Goal: Information Seeking & Learning: Learn about a topic

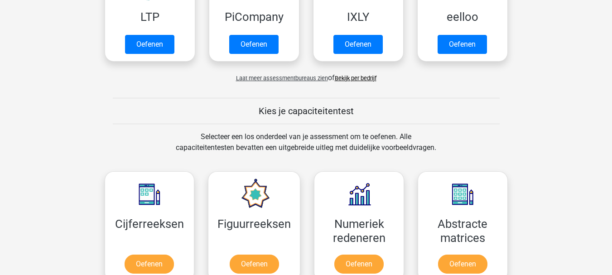
scroll to position [317, 0]
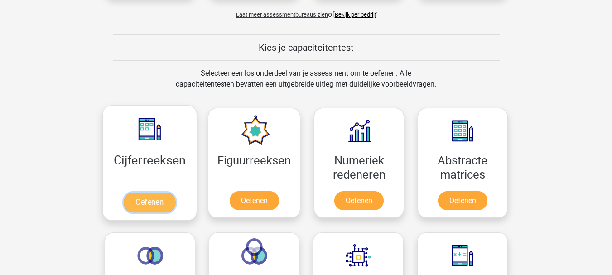
click at [146, 202] on link "Oefenen" at bounding box center [150, 202] width 52 height 20
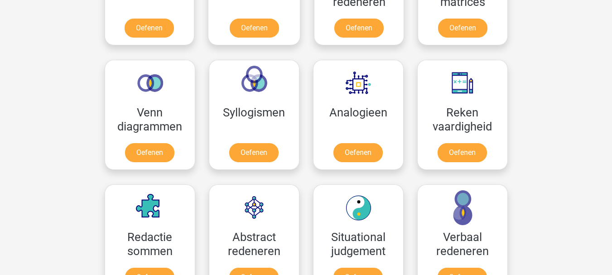
scroll to position [480, 0]
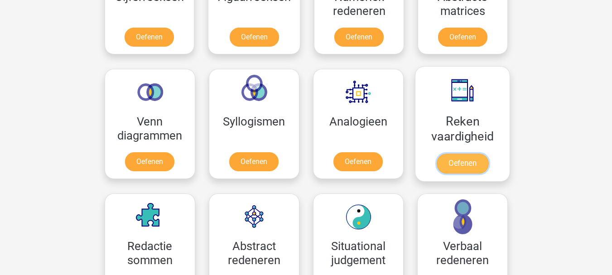
click at [467, 158] on link "Oefenen" at bounding box center [462, 163] width 52 height 20
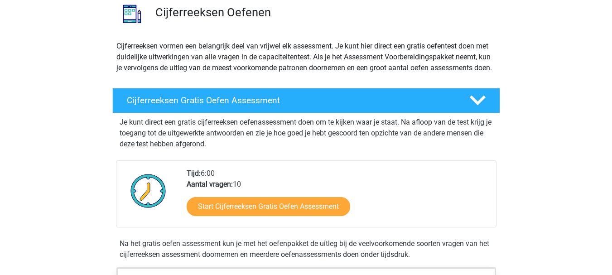
scroll to position [91, 0]
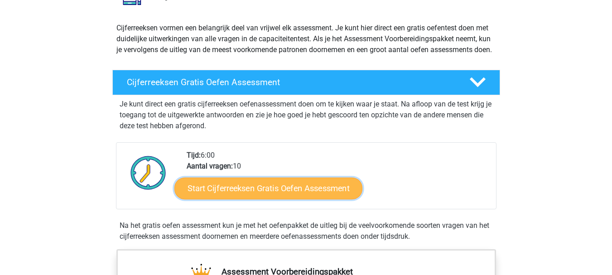
click at [302, 199] on link "Start Cijferreeksen Gratis Oefen Assessment" at bounding box center [268, 188] width 188 height 22
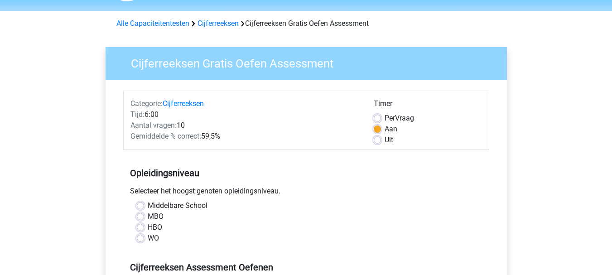
scroll to position [72, 0]
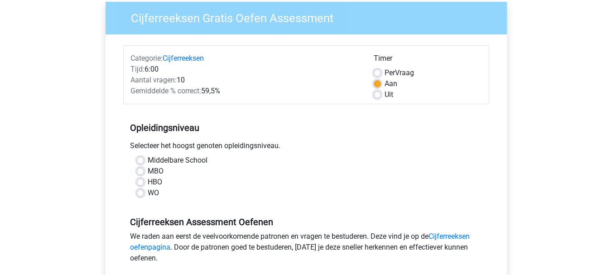
click at [148, 171] on label "MBO" at bounding box center [156, 171] width 16 height 11
click at [139, 171] on input "MBO" at bounding box center [140, 170] width 7 height 9
radio input "true"
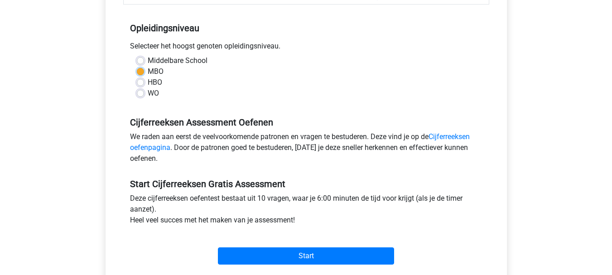
scroll to position [253, 0]
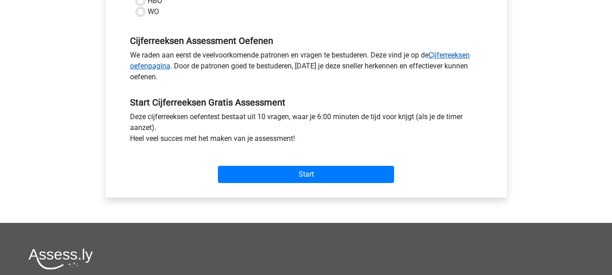
click at [451, 55] on link "Cijferreeksen oefenpagina" at bounding box center [299, 60] width 339 height 19
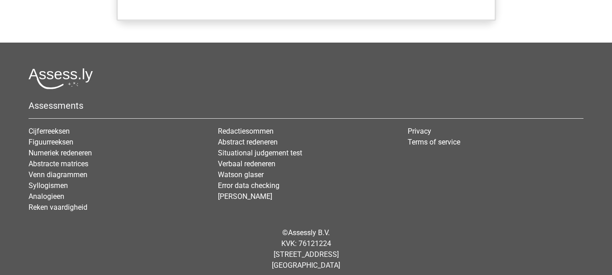
scroll to position [905, 0]
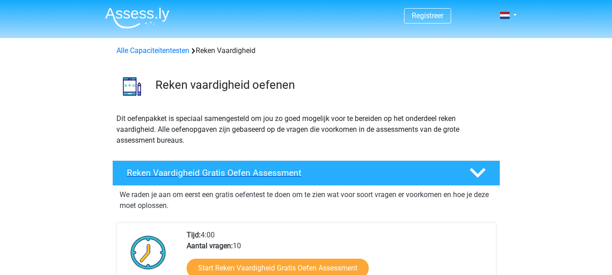
click at [480, 168] on icon at bounding box center [477, 173] width 16 height 16
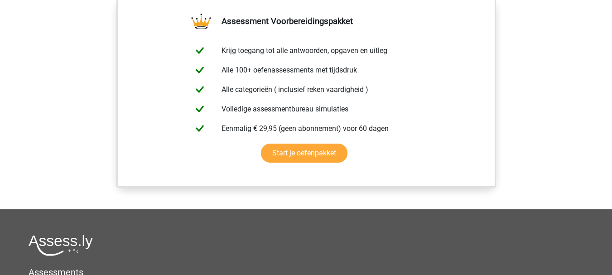
scroll to position [589, 0]
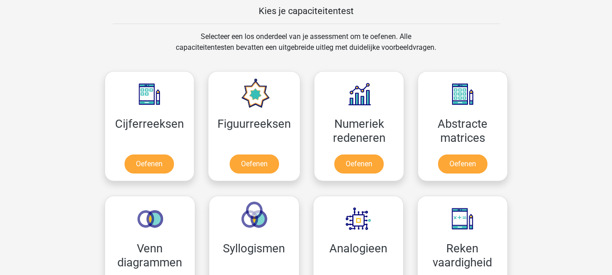
scroll to position [351, 0]
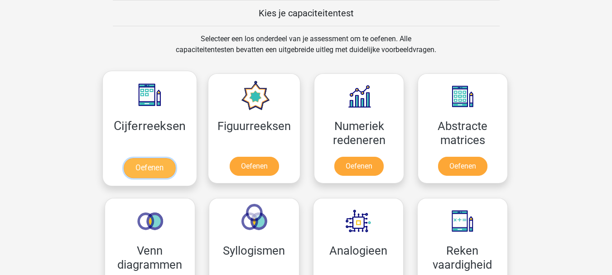
click at [140, 169] on link "Oefenen" at bounding box center [150, 168] width 52 height 20
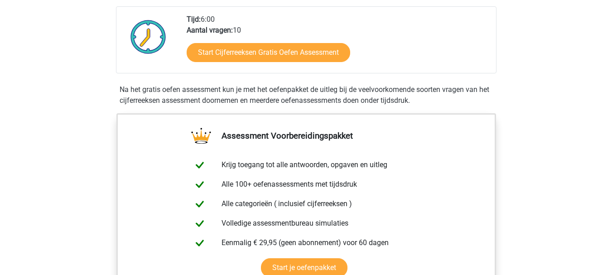
scroll to position [244, 0]
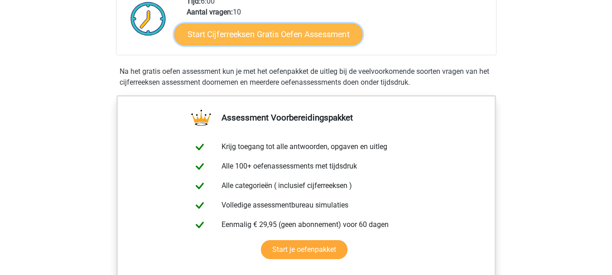
click at [278, 45] on link "Start Cijferreeksen Gratis Oefen Assessment" at bounding box center [268, 34] width 188 height 22
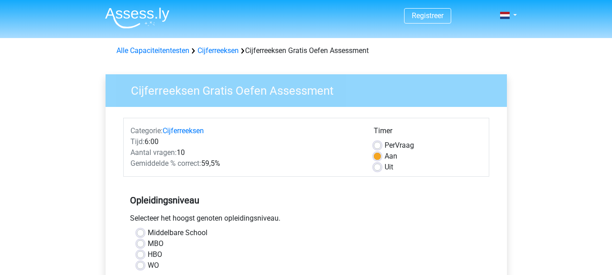
click at [148, 244] on label "MBO" at bounding box center [156, 243] width 16 height 11
click at [141, 244] on input "MBO" at bounding box center [140, 242] width 7 height 9
radio input "true"
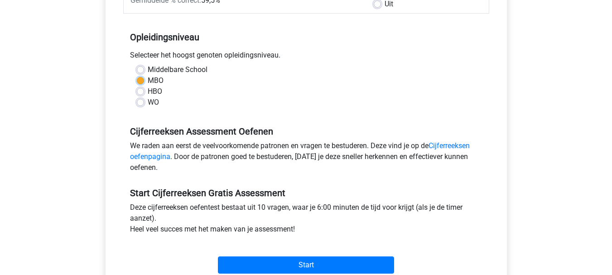
scroll to position [181, 0]
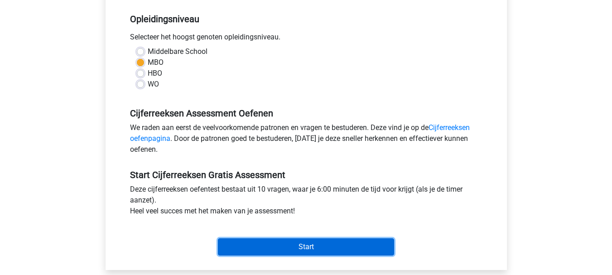
click at [307, 245] on input "Start" at bounding box center [306, 246] width 176 height 17
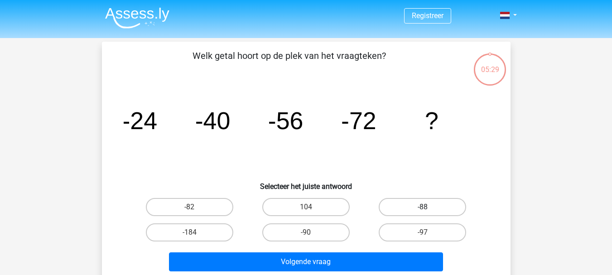
click at [425, 205] on label "-88" at bounding box center [421, 207] width 87 height 18
click at [425, 207] on input "-88" at bounding box center [425, 210] width 6 height 6
radio input "true"
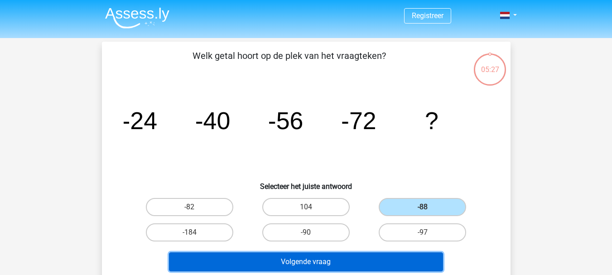
click at [320, 261] on button "Volgende vraag" at bounding box center [306, 261] width 274 height 19
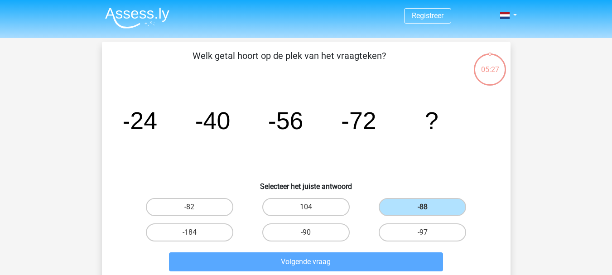
scroll to position [42, 0]
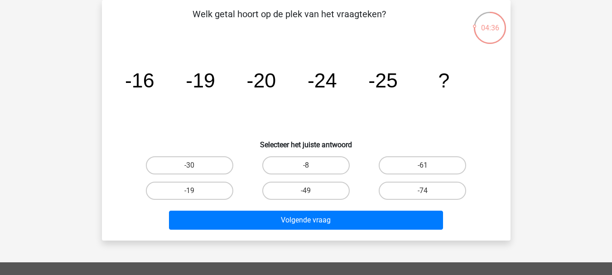
click at [191, 196] on input "-19" at bounding box center [192, 194] width 6 height 6
radio input "true"
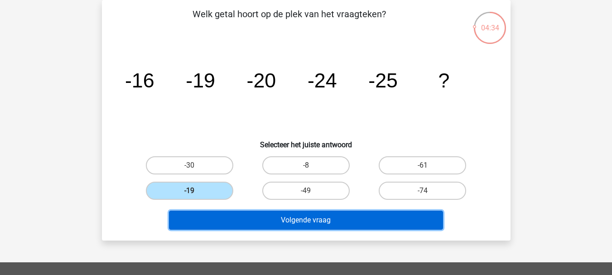
click at [268, 217] on button "Volgende vraag" at bounding box center [306, 219] width 274 height 19
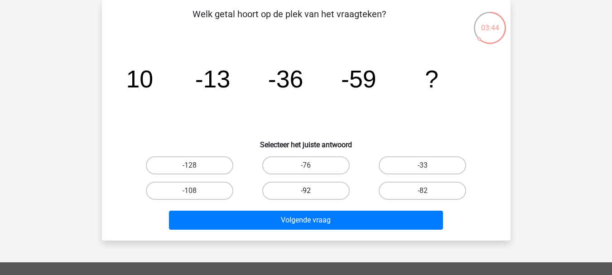
click at [318, 196] on label "-92" at bounding box center [305, 191] width 87 height 18
click at [311, 196] on input "-92" at bounding box center [309, 194] width 6 height 6
radio input "true"
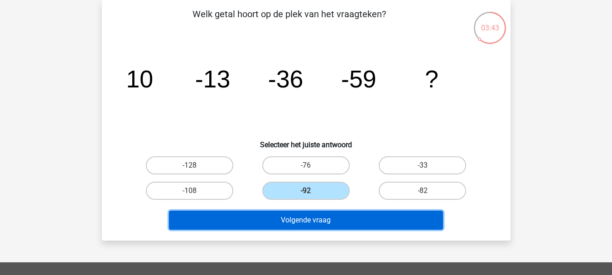
click at [327, 220] on button "Volgende vraag" at bounding box center [306, 219] width 274 height 19
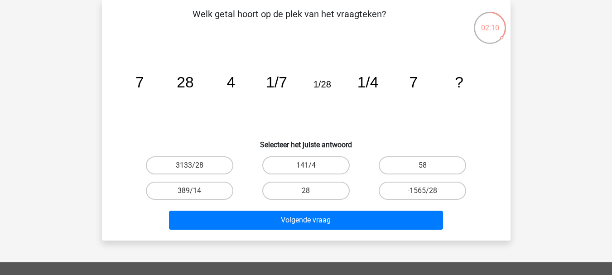
click at [306, 196] on input "28" at bounding box center [309, 194] width 6 height 6
radio input "true"
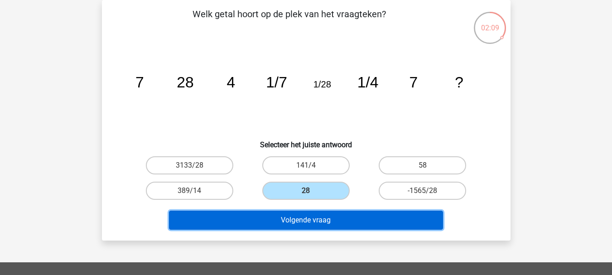
click at [319, 220] on button "Volgende vraag" at bounding box center [306, 219] width 274 height 19
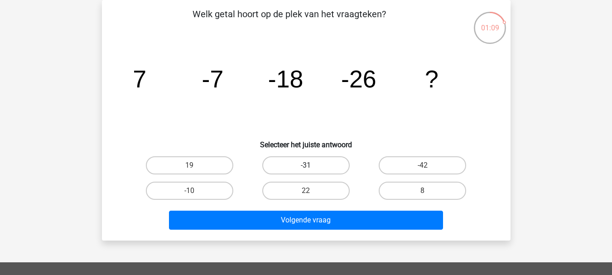
click at [315, 158] on label "-31" at bounding box center [305, 165] width 87 height 18
click at [311, 165] on input "-31" at bounding box center [309, 168] width 6 height 6
radio input "true"
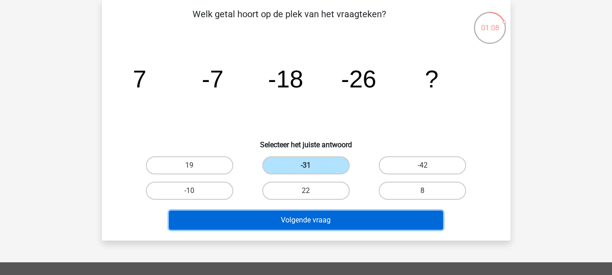
click at [329, 213] on button "Volgende vraag" at bounding box center [306, 219] width 274 height 19
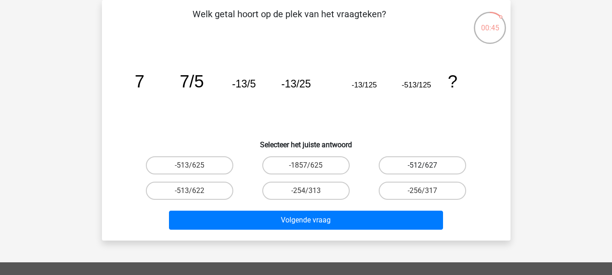
click at [414, 166] on label "-512/627" at bounding box center [421, 165] width 87 height 18
click at [422, 166] on input "-512/627" at bounding box center [425, 168] width 6 height 6
radio input "true"
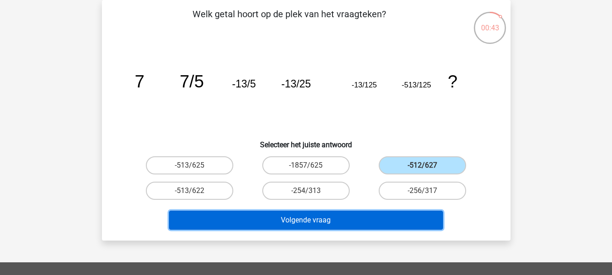
click at [369, 217] on button "Volgende vraag" at bounding box center [306, 219] width 274 height 19
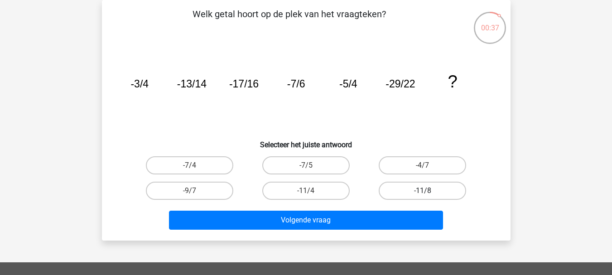
click at [398, 189] on label "-11/8" at bounding box center [421, 191] width 87 height 18
click at [422, 191] on input "-11/8" at bounding box center [425, 194] width 6 height 6
radio input "true"
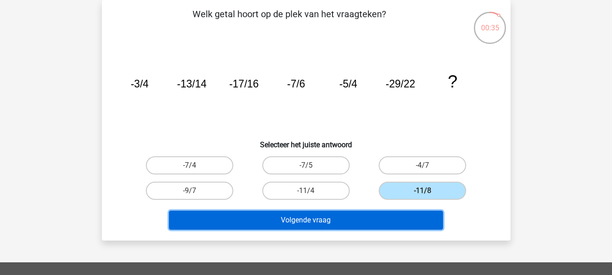
click at [377, 217] on button "Volgende vraag" at bounding box center [306, 219] width 274 height 19
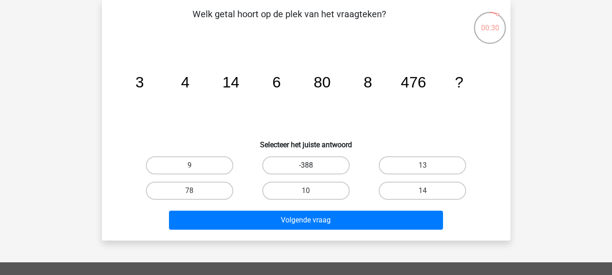
click at [306, 162] on label "-388" at bounding box center [305, 165] width 87 height 18
click at [306, 165] on input "-388" at bounding box center [309, 168] width 6 height 6
radio input "true"
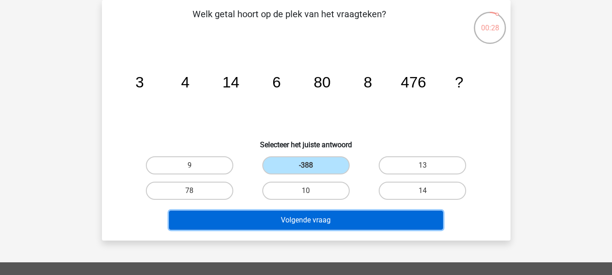
click at [355, 214] on button "Volgende vraag" at bounding box center [306, 219] width 274 height 19
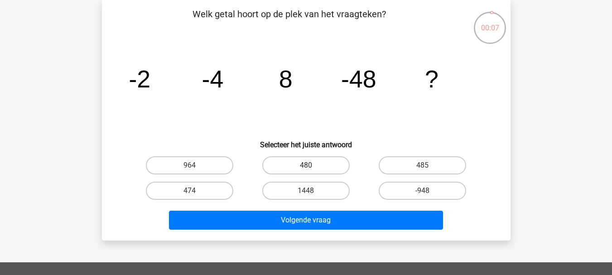
click at [329, 164] on label "480" at bounding box center [305, 165] width 87 height 18
click at [311, 165] on input "480" at bounding box center [309, 168] width 6 height 6
radio input "true"
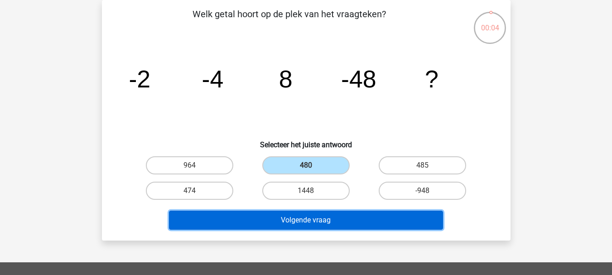
click at [357, 217] on button "Volgende vraag" at bounding box center [306, 219] width 274 height 19
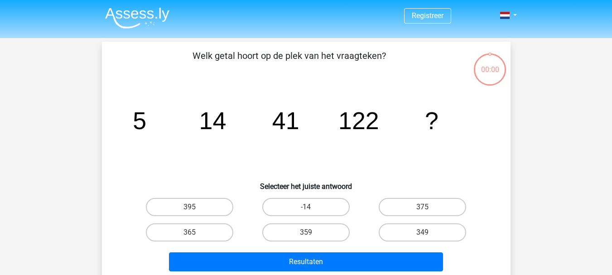
scroll to position [42, 0]
